Goal: Information Seeking & Learning: Learn about a topic

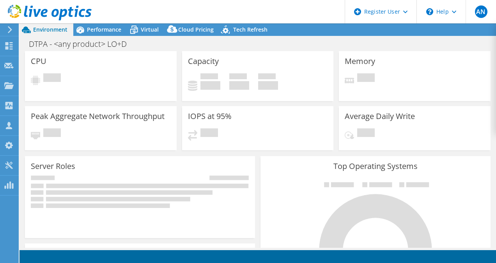
select select "USEast"
select select "USD"
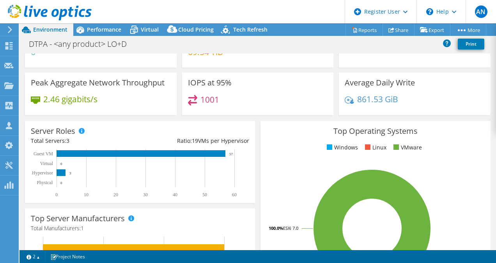
scroll to position [65, 0]
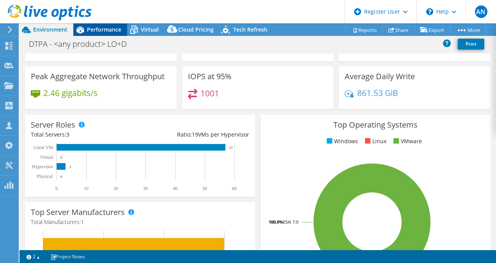
click at [104, 25] on div "Performance" at bounding box center [100, 29] width 54 height 12
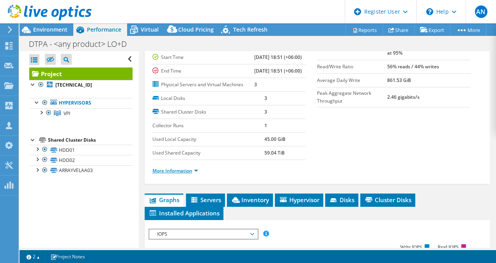
click at [186, 174] on link "More Information" at bounding box center [175, 170] width 46 height 7
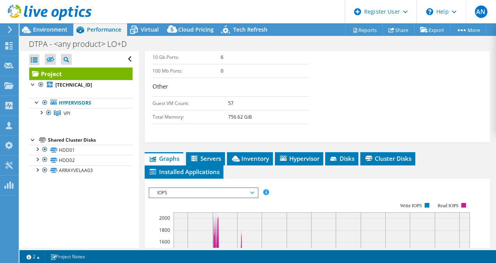
scroll to position [390, 0]
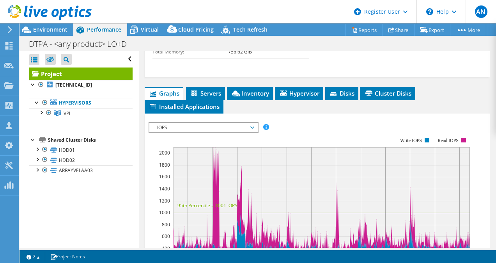
click at [233, 132] on span "IOPS" at bounding box center [203, 127] width 100 height 9
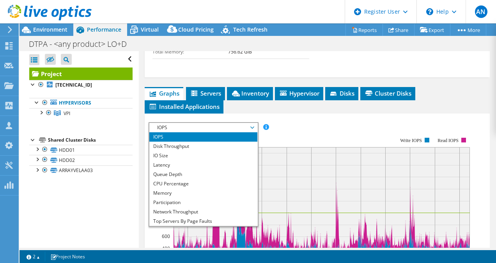
scroll to position [28, 0]
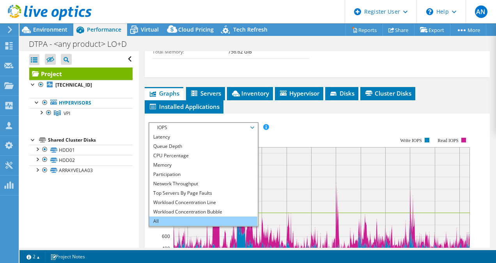
click at [189, 226] on li "All" at bounding box center [203, 220] width 108 height 9
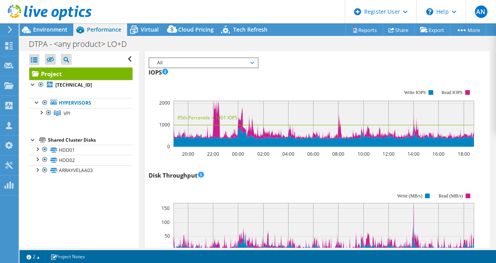
scroll to position [390, 0]
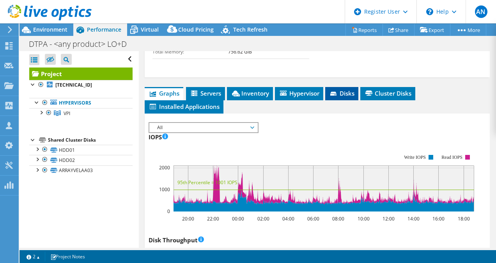
click at [344, 97] on span "Disks" at bounding box center [341, 93] width 25 height 8
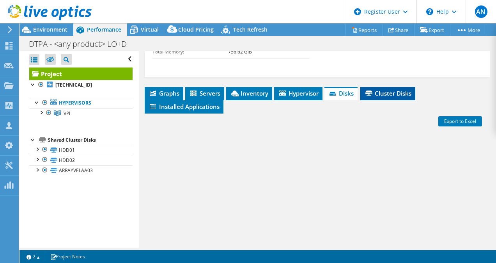
click at [376, 97] on span "Cluster Disks" at bounding box center [387, 93] width 47 height 8
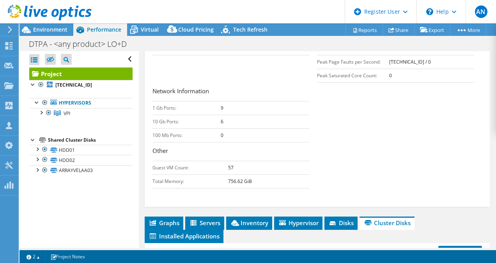
scroll to position [260, 0]
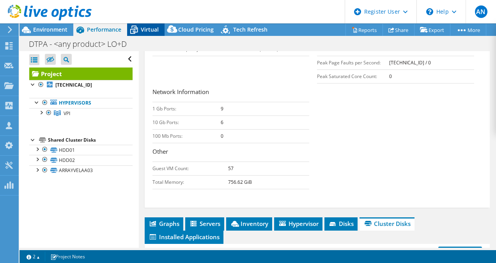
click at [143, 30] on span "Virtual" at bounding box center [150, 29] width 18 height 7
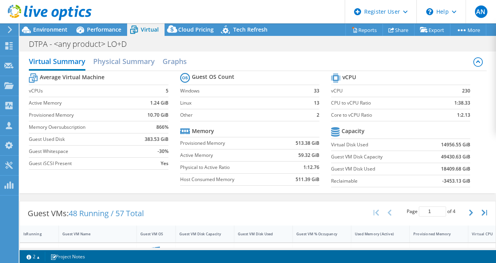
scroll to position [0, 0]
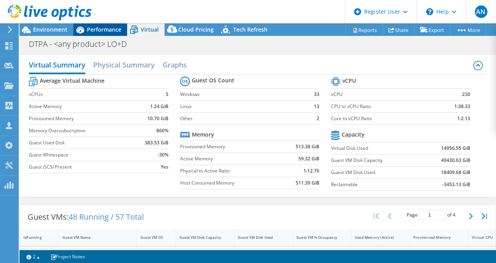
click at [110, 26] on span "Performance" at bounding box center [104, 29] width 34 height 7
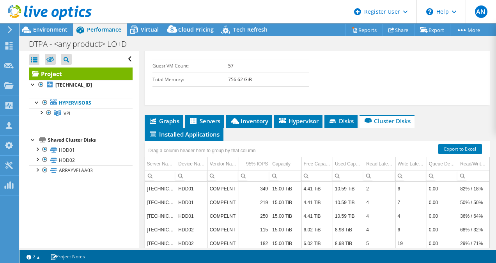
scroll to position [390, 0]
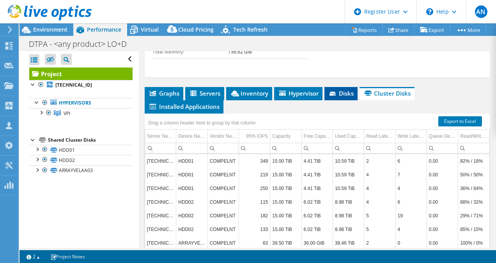
click at [339, 97] on span "Disks" at bounding box center [340, 93] width 25 height 8
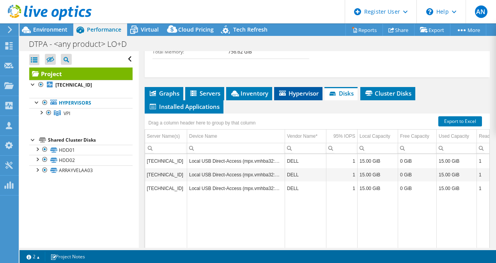
click at [291, 97] on span "Hypervisor" at bounding box center [298, 93] width 41 height 8
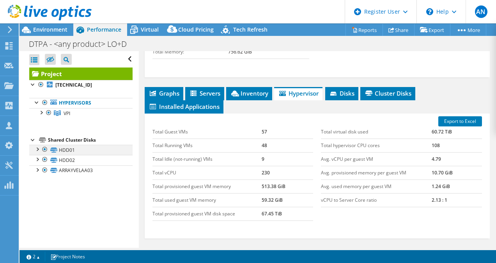
click at [39, 147] on div at bounding box center [37, 149] width 8 height 8
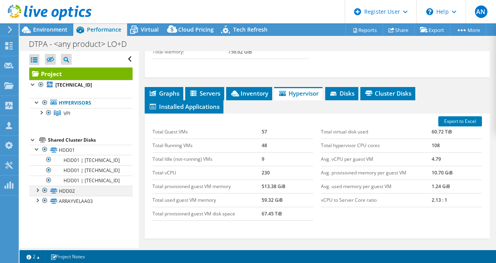
click at [39, 186] on div at bounding box center [37, 189] width 8 height 8
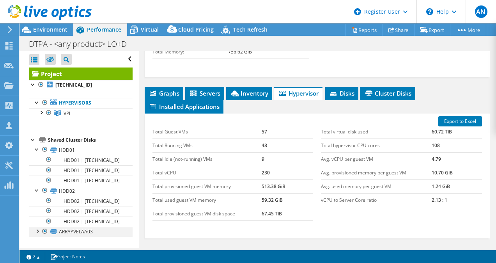
click at [37, 229] on div at bounding box center [37, 230] width 8 height 8
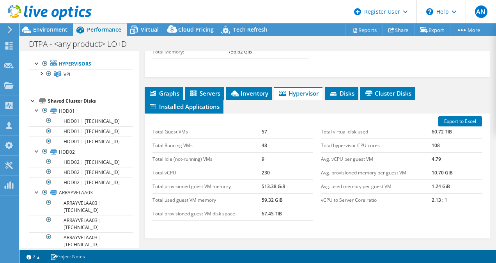
scroll to position [48, 0]
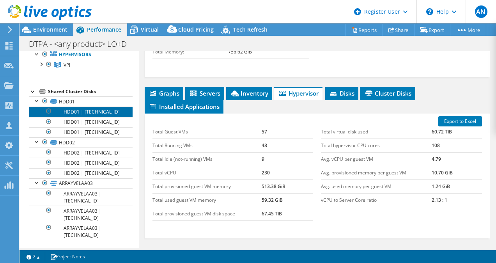
click at [67, 111] on link "HDD01 | [TECHNICAL_ID]" at bounding box center [80, 111] width 103 height 10
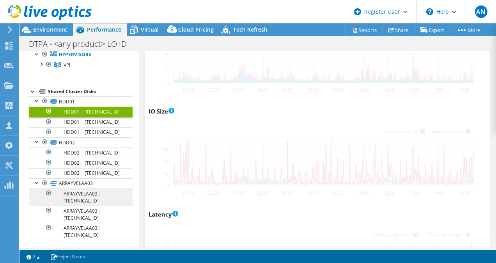
scroll to position [245, 0]
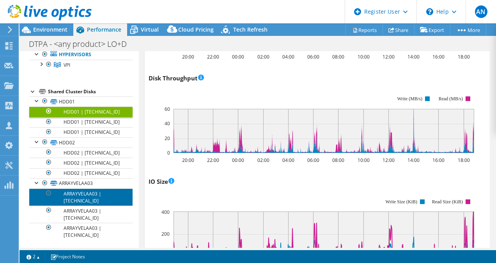
click at [69, 194] on link "ARRAYVELAA03 | [TECHNICAL_ID]" at bounding box center [80, 196] width 103 height 17
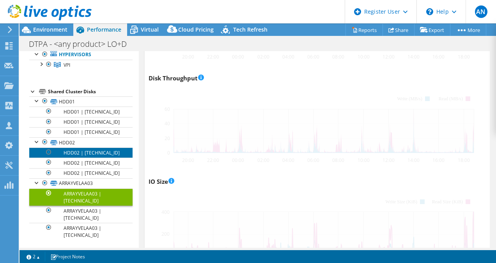
click at [72, 154] on link "HDD02 | [TECHNICAL_ID]" at bounding box center [80, 152] width 103 height 10
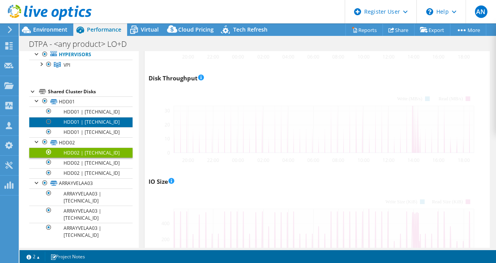
click at [72, 118] on link "HDD01 | [TECHNICAL_ID]" at bounding box center [80, 122] width 103 height 10
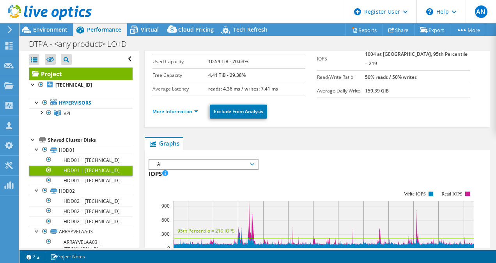
scroll to position [0, 0]
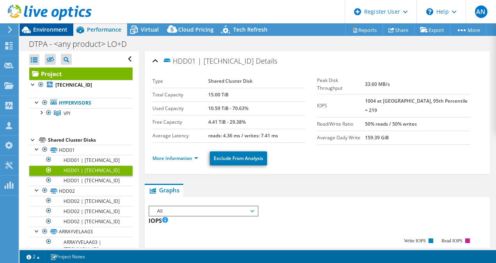
click at [51, 33] on span "Environment" at bounding box center [50, 29] width 34 height 7
